Goal: Task Accomplishment & Management: Complete application form

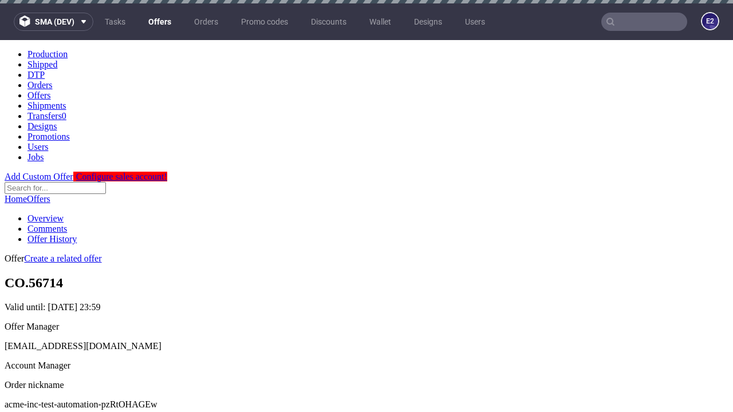
scroll to position [3, 0]
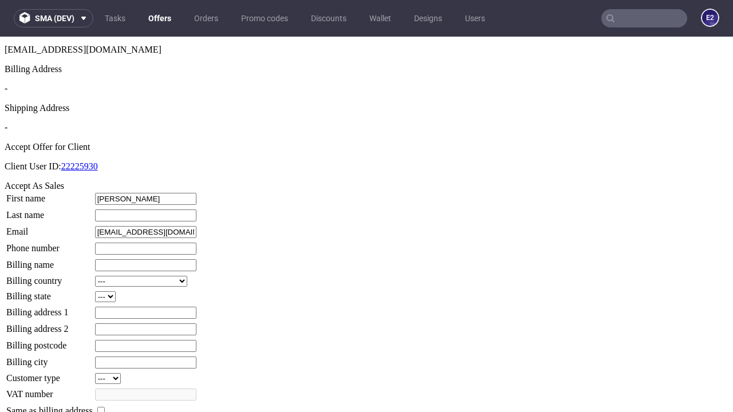
type input "Marguerite"
type input "Pouros"
type input "1509813888"
type input "Audrey0"
select select "13"
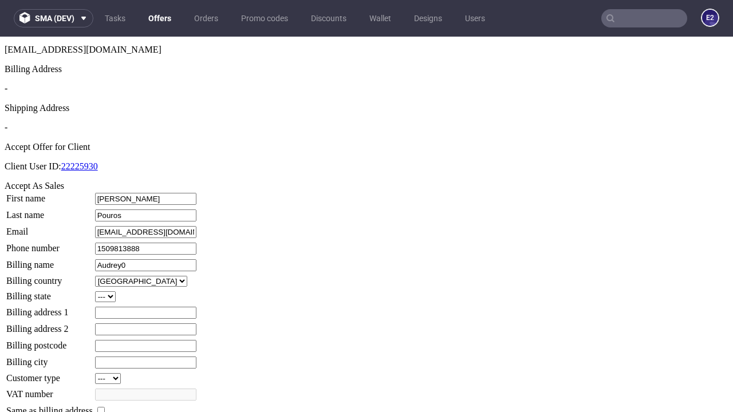
select select "132"
type input "Audrey0"
type input "127 Marguerite Field"
type input "PM1 8UZ"
type input "Upton Shanahanworth"
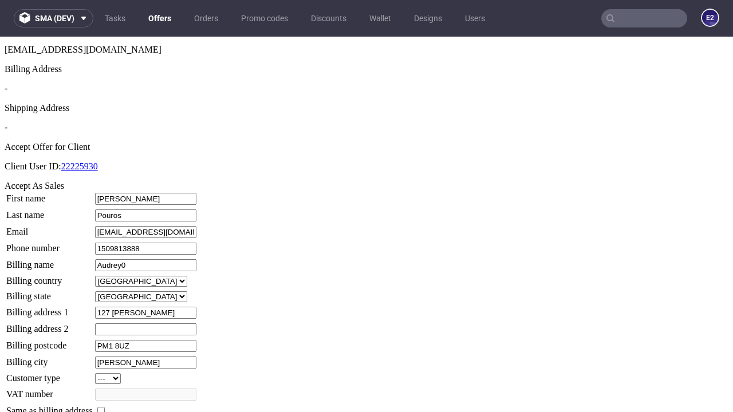
click at [105, 407] on input "checkbox" at bounding box center [100, 410] width 7 height 7
checkbox input "true"
type input "Audrey0"
select select "13"
type input "127 Marguerite Field"
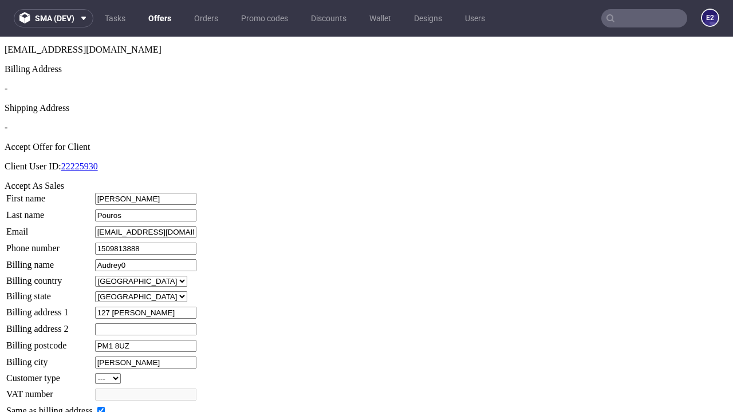
type input "PM1 8UZ"
type input "Upton Shanahanworth"
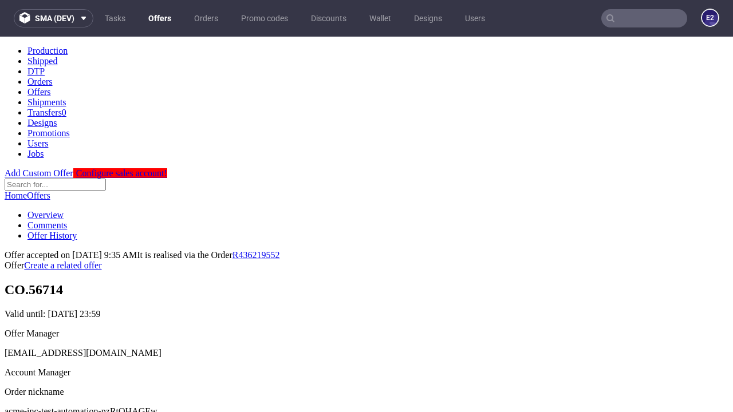
scroll to position [0, 0]
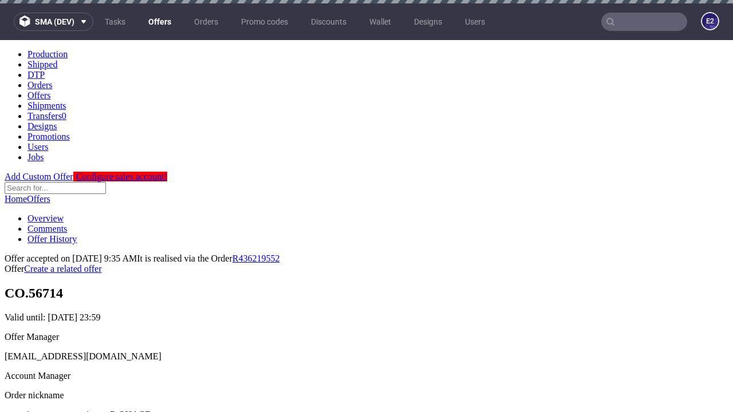
type input "[DATE]"
select select "12214305"
type input "In progress..."
